Goal: Manage account settings

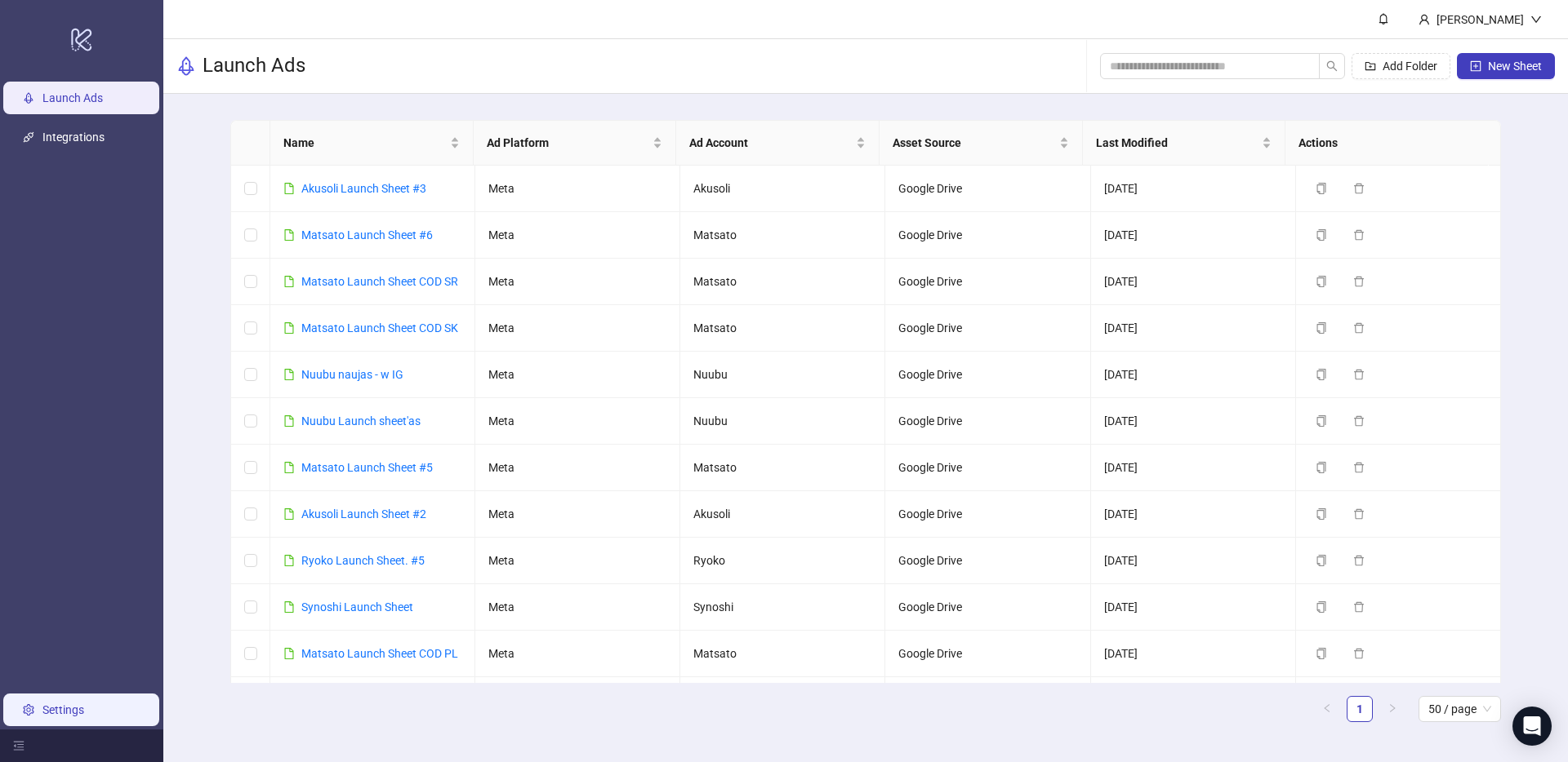
click at [68, 717] on link "Settings" at bounding box center [63, 710] width 41 height 13
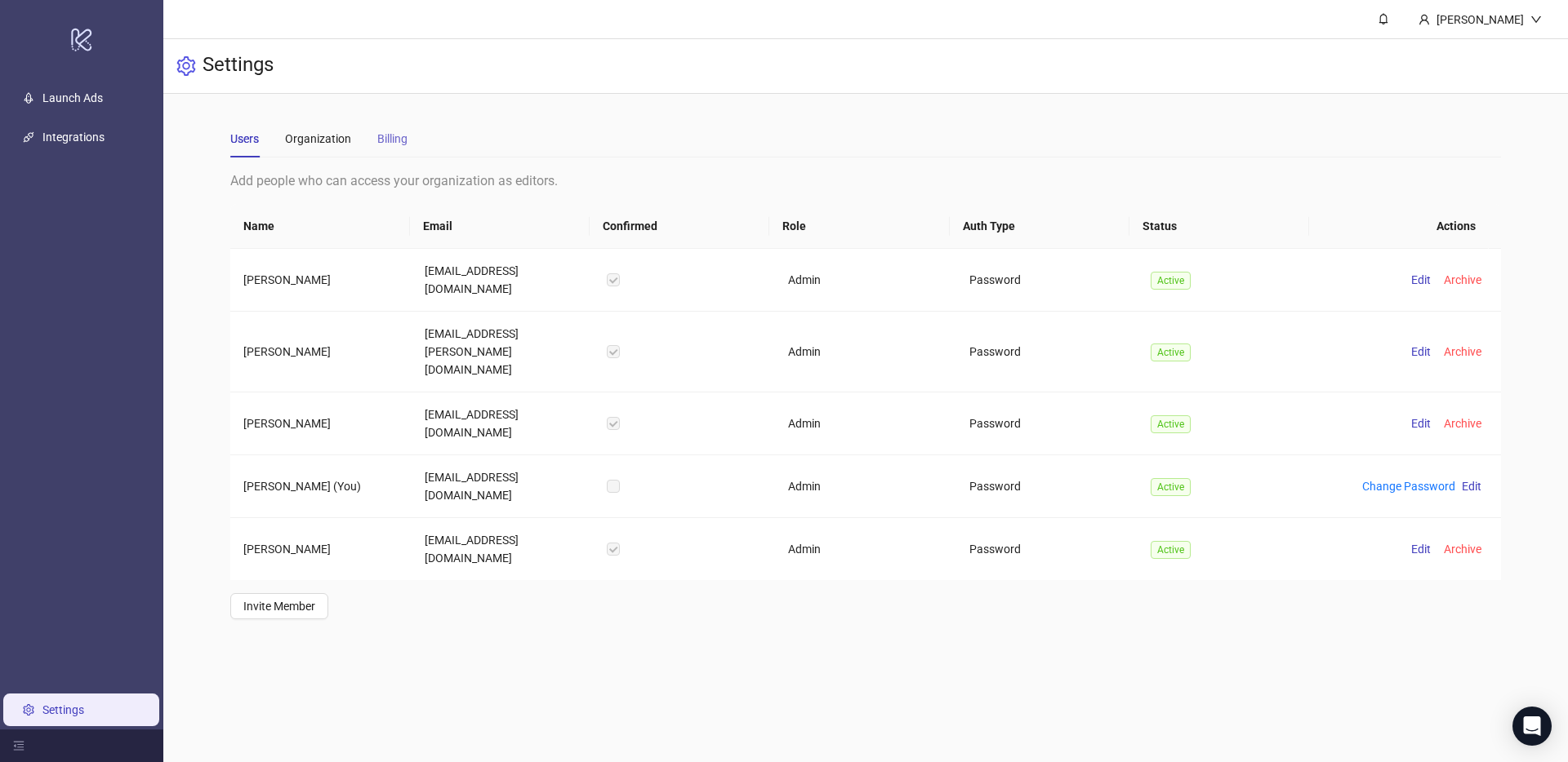
click at [402, 120] on div "Billing" at bounding box center [391, 139] width 30 height 38
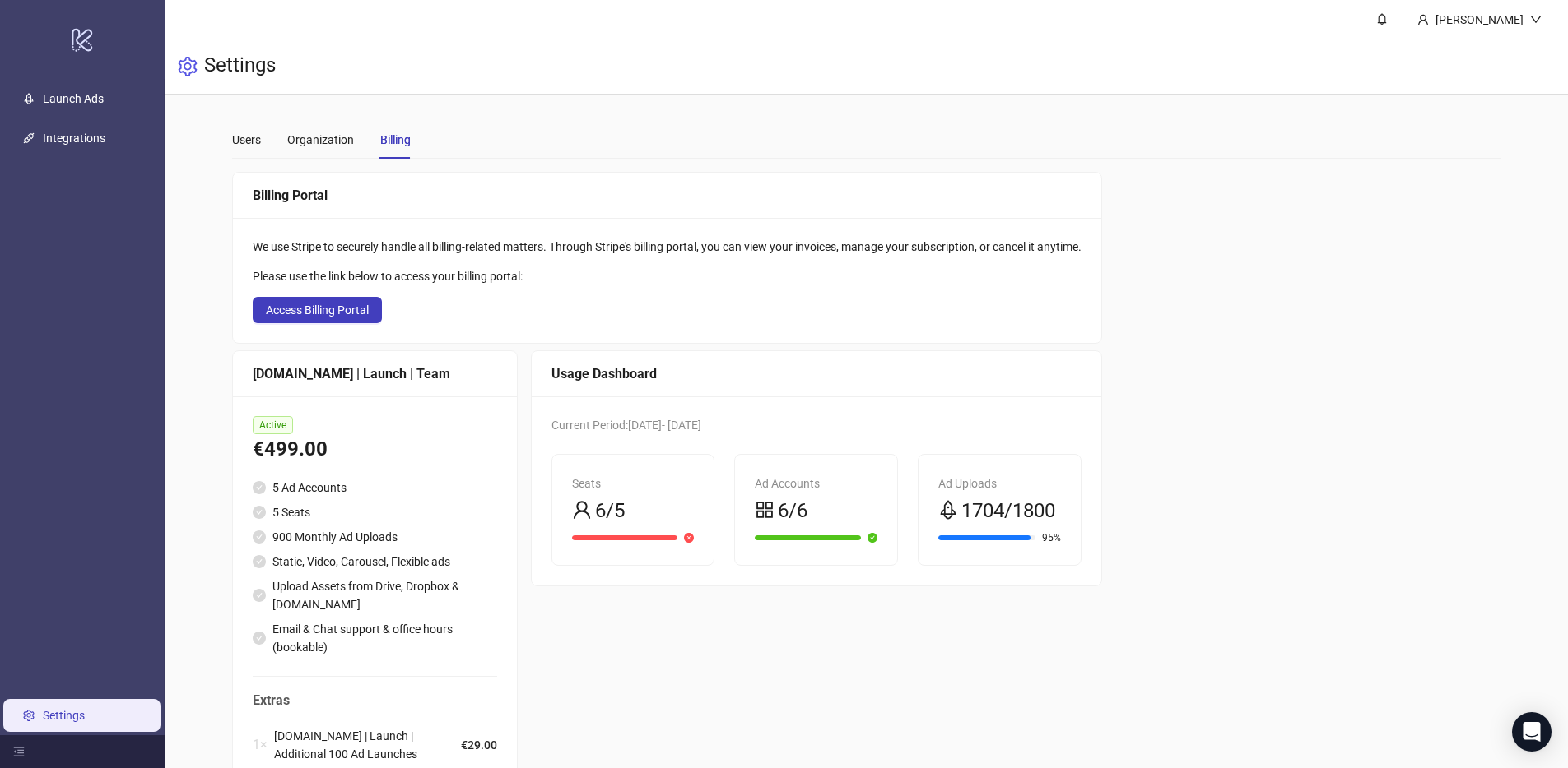
click at [1209, 283] on div "Billing Portal We use Stripe to securely handle all billing-related matters. Th…" at bounding box center [867, 516] width 1270 height 687
click at [85, 98] on link "Launch Ads" at bounding box center [73, 99] width 61 height 14
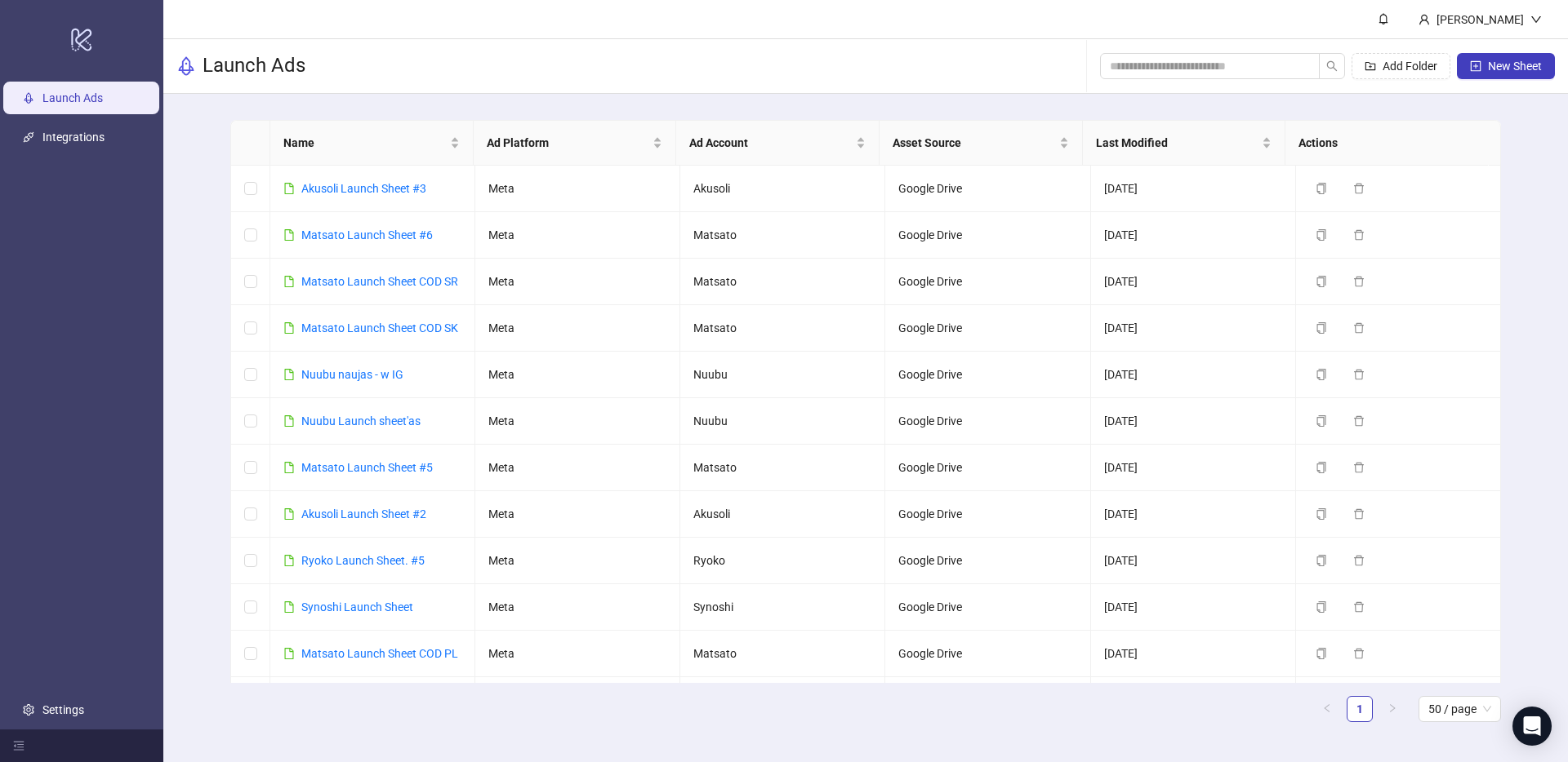
click at [1540, 394] on div "Name Ad Platform Ad Account Asset Source Last Modified Actions Akusoli Launch S…" at bounding box center [864, 427] width 1404 height 668
click at [203, 110] on div "Name Ad Platform Ad Account Asset Source Last Modified Actions Akusoli Launch S…" at bounding box center [864, 427] width 1404 height 668
